Goal: Information Seeking & Learning: Learn about a topic

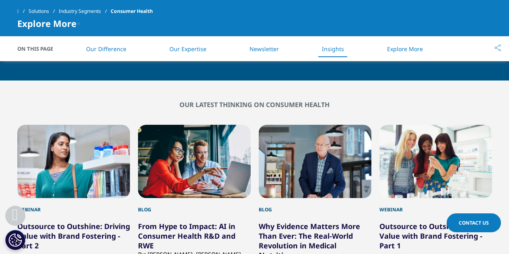
scroll to position [888, 0]
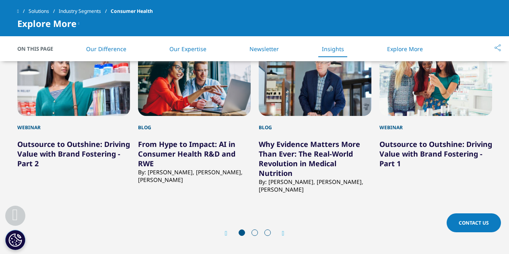
click at [284, 233] on icon "Next slide" at bounding box center [283, 233] width 2 height 6
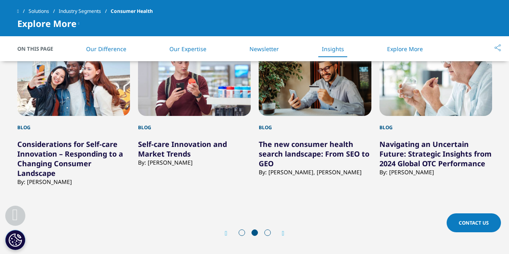
click at [284, 232] on icon "Next slide" at bounding box center [283, 233] width 2 height 6
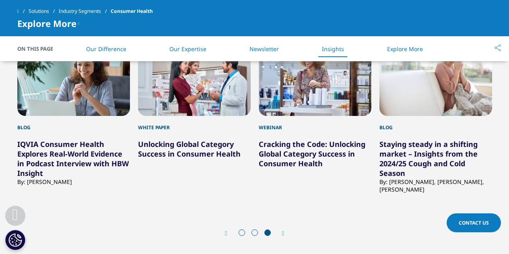
click at [284, 232] on icon "Next slide" at bounding box center [283, 233] width 2 height 6
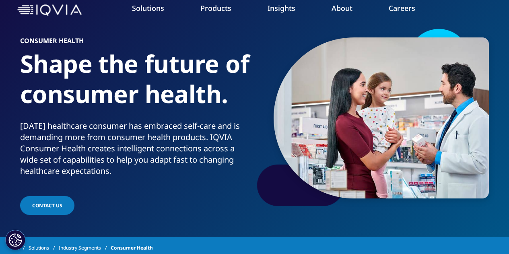
scroll to position [0, 0]
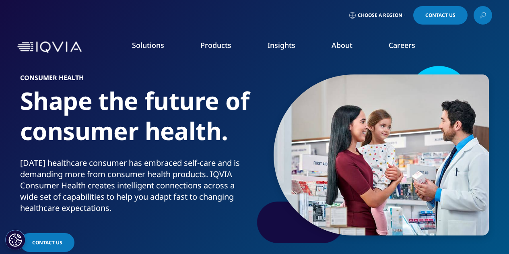
click at [281, 44] on link "Insights" at bounding box center [281, 45] width 28 height 10
click at [443, 113] on img "Primary" at bounding box center [449, 104] width 72 height 48
click at [427, 183] on link "LEARN MORE" at bounding box center [449, 184] width 72 height 7
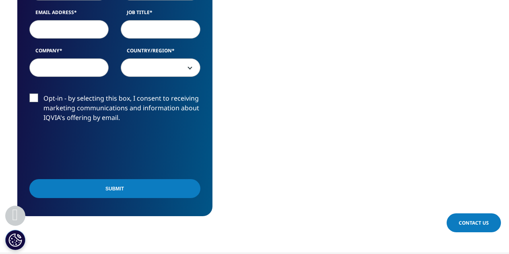
scroll to position [666, 0]
